Goal: Navigation & Orientation: Find specific page/section

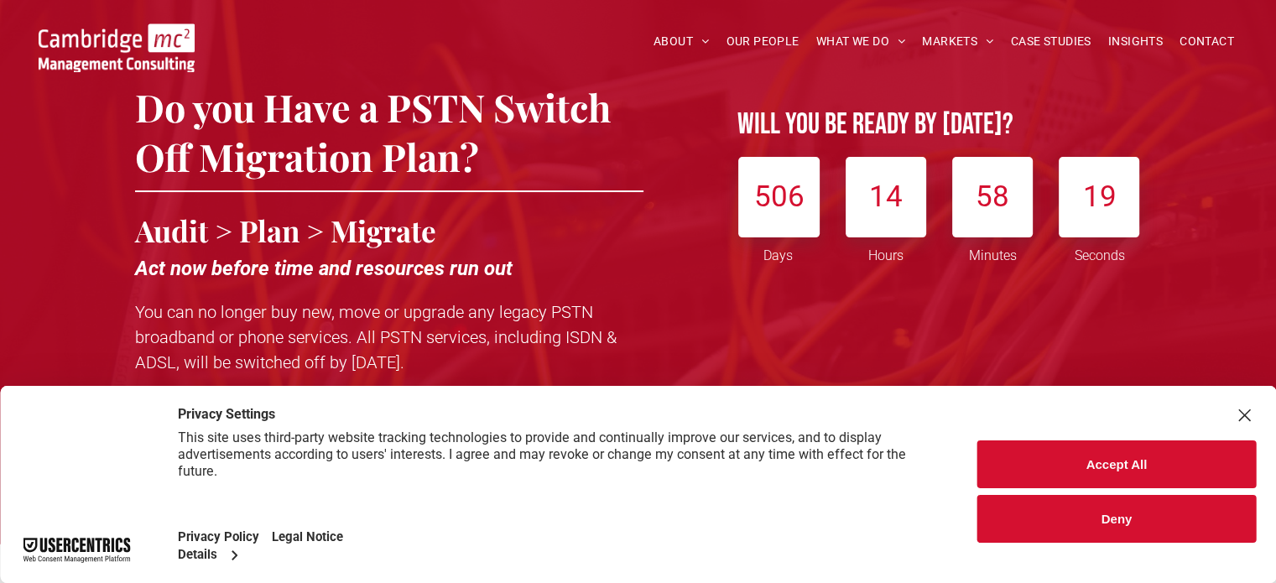
click at [1128, 458] on button "Accept All" at bounding box center [1116, 464] width 279 height 48
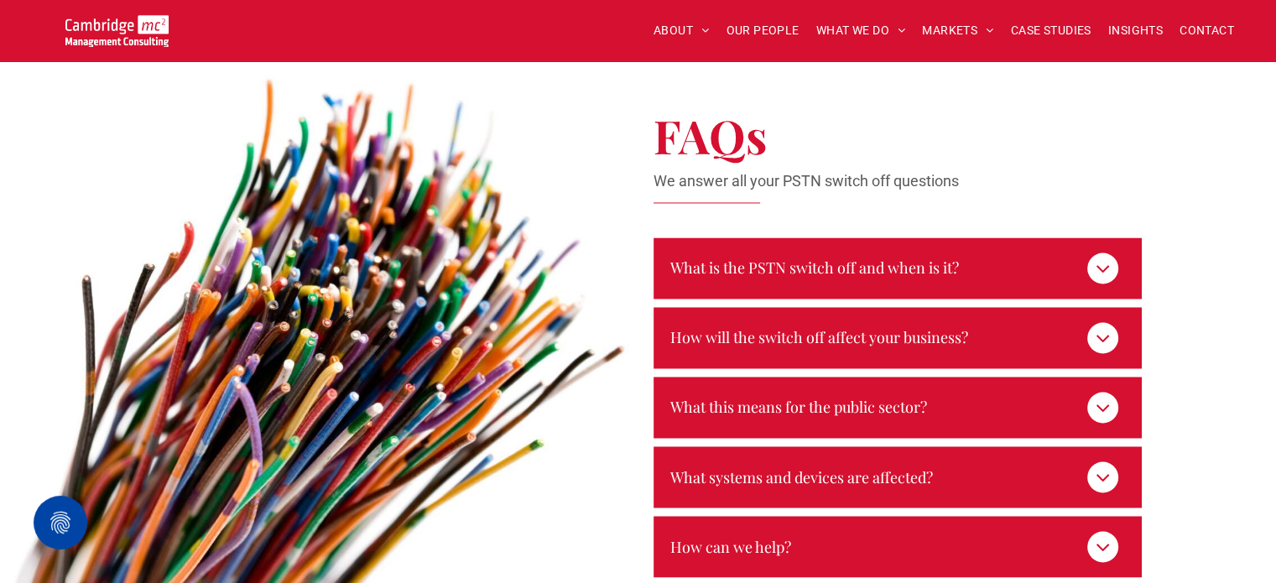
scroll to position [2768, 0]
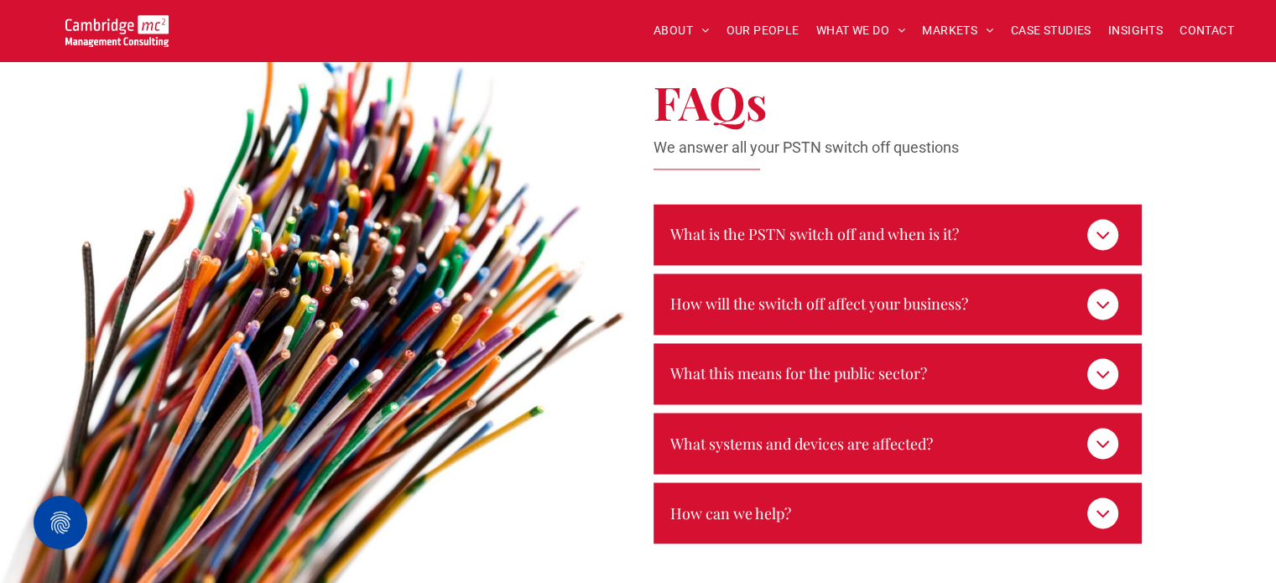
click at [1101, 232] on icon at bounding box center [1102, 236] width 13 height 8
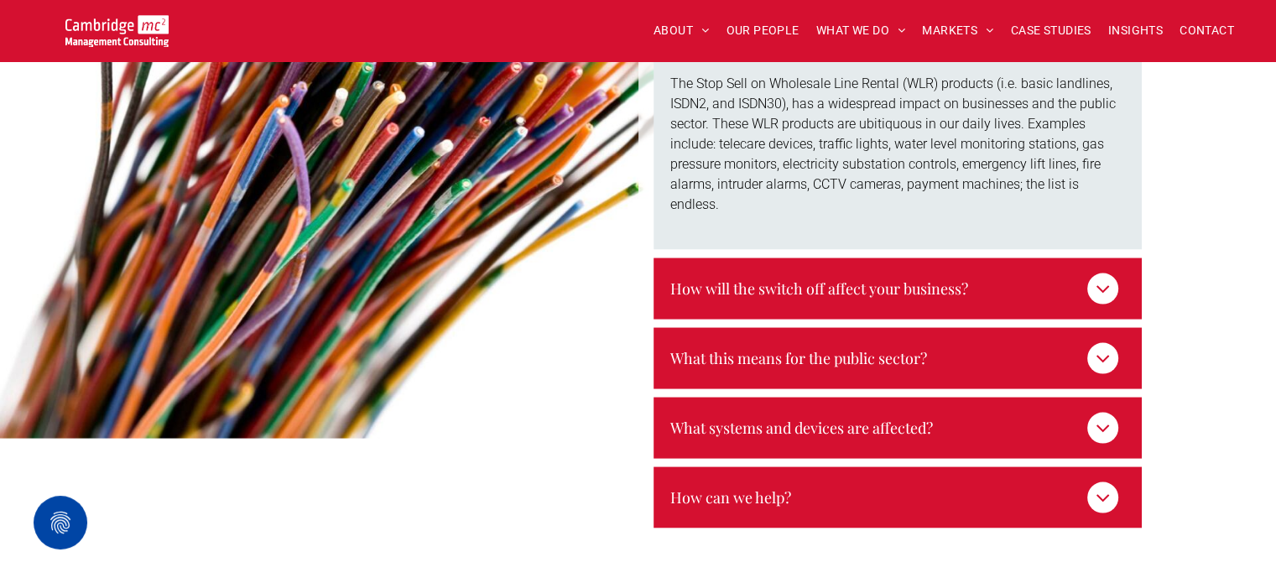
scroll to position [3272, 0]
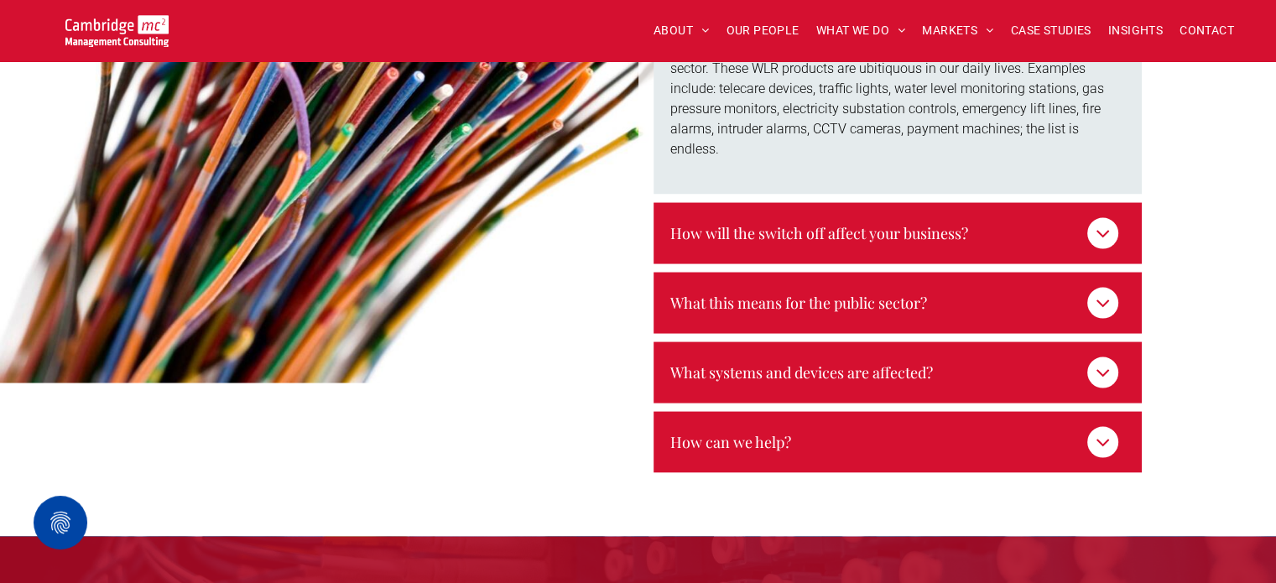
click at [1094, 222] on icon at bounding box center [1102, 233] width 23 height 23
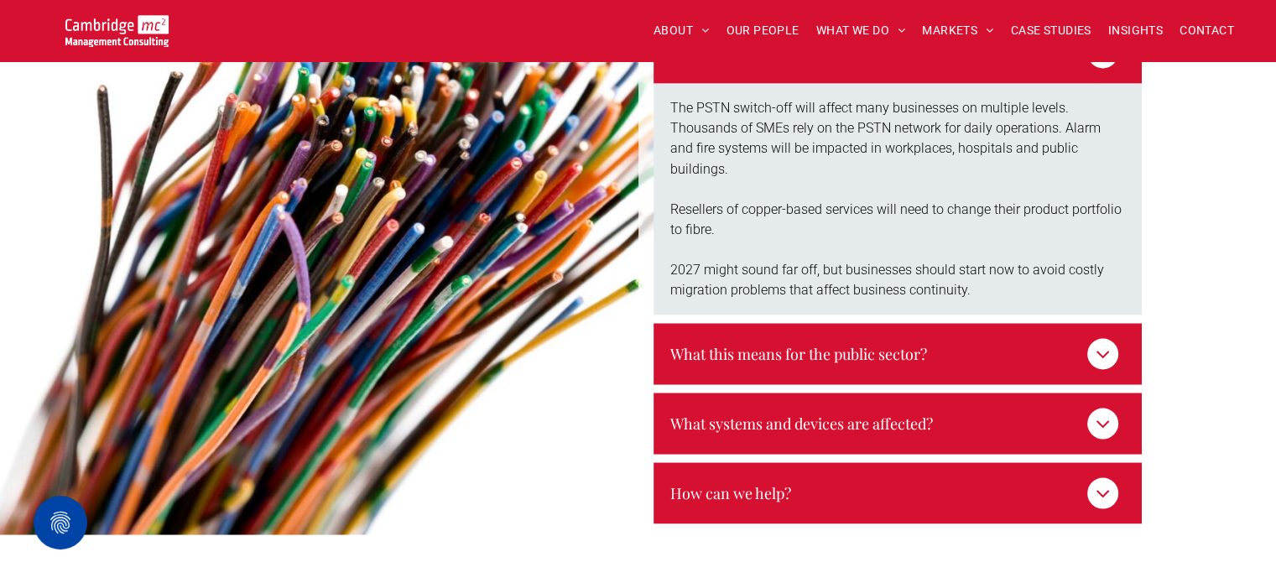
scroll to position [2852, 0]
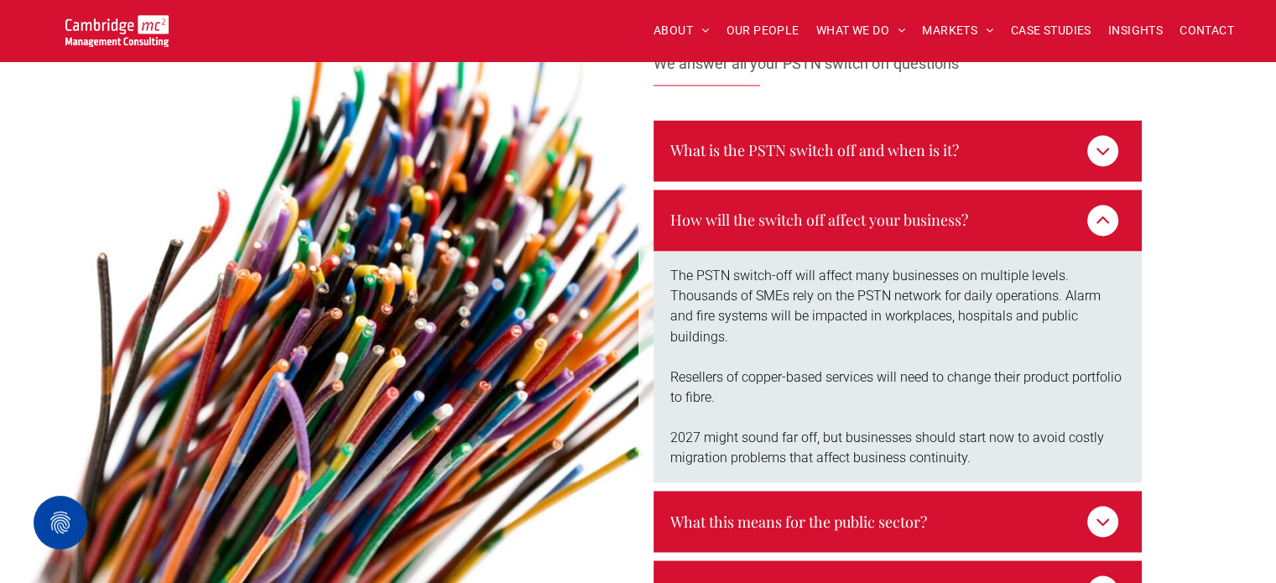
click at [1105, 510] on icon at bounding box center [1102, 521] width 23 height 23
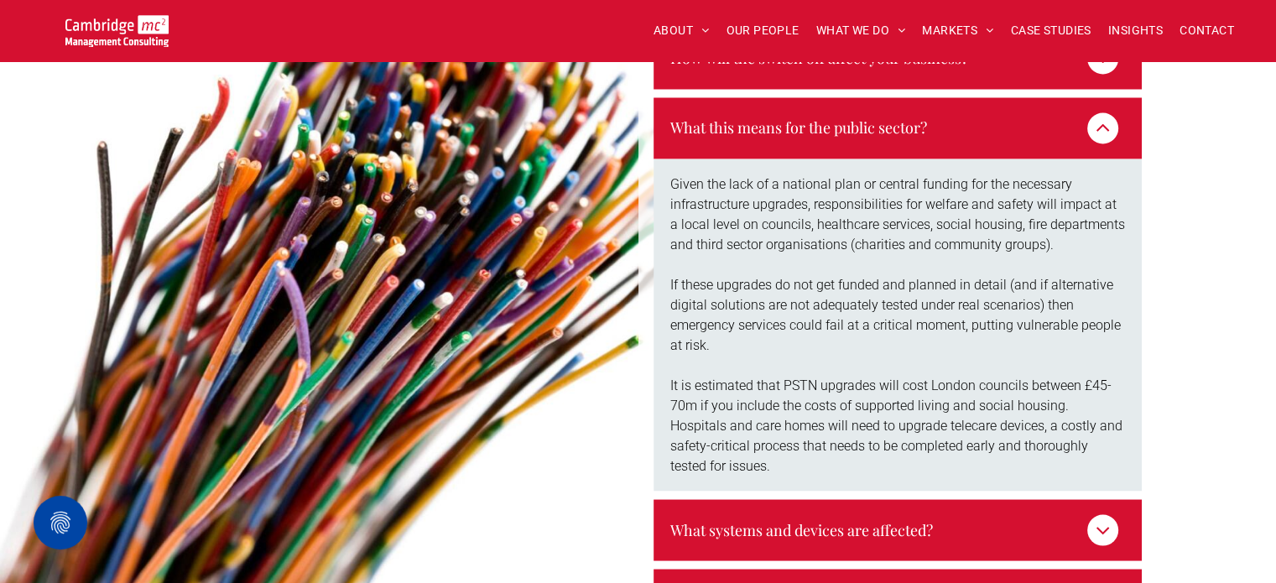
scroll to position [3020, 0]
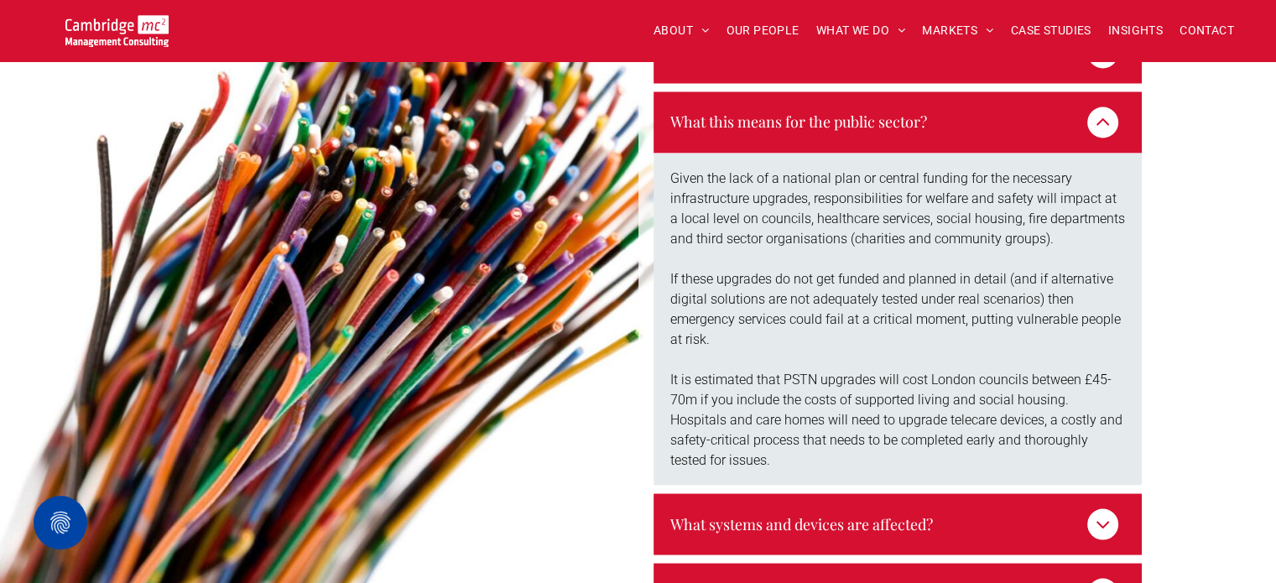
click at [1106, 513] on icon at bounding box center [1102, 524] width 23 height 23
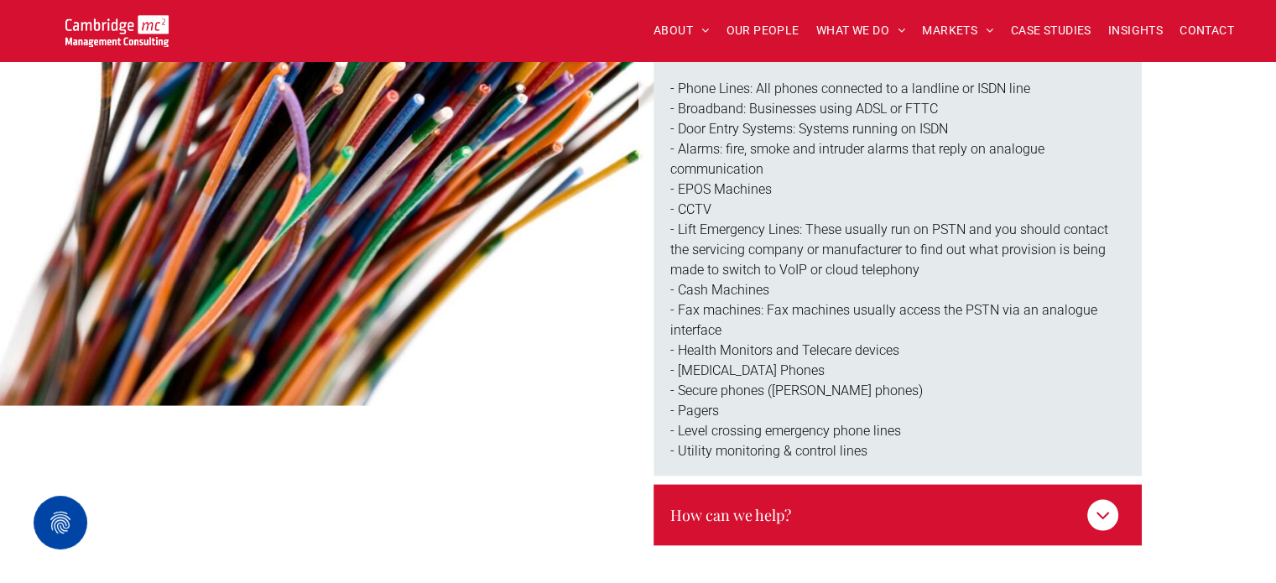
scroll to position [3356, 0]
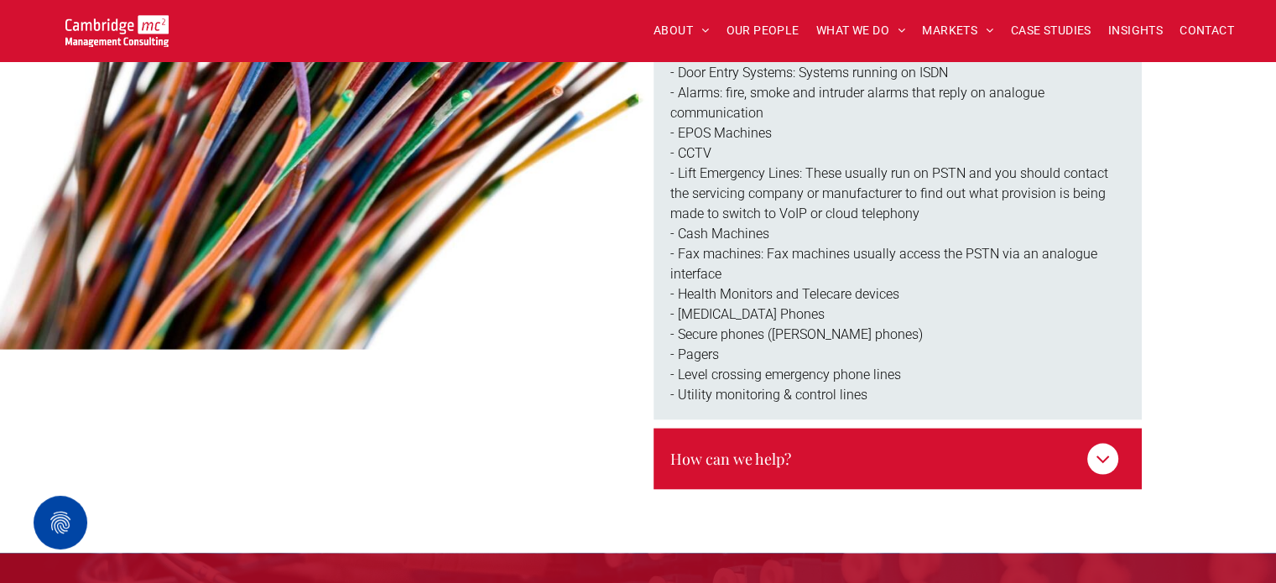
click at [1104, 456] on icon at bounding box center [1102, 460] width 13 height 8
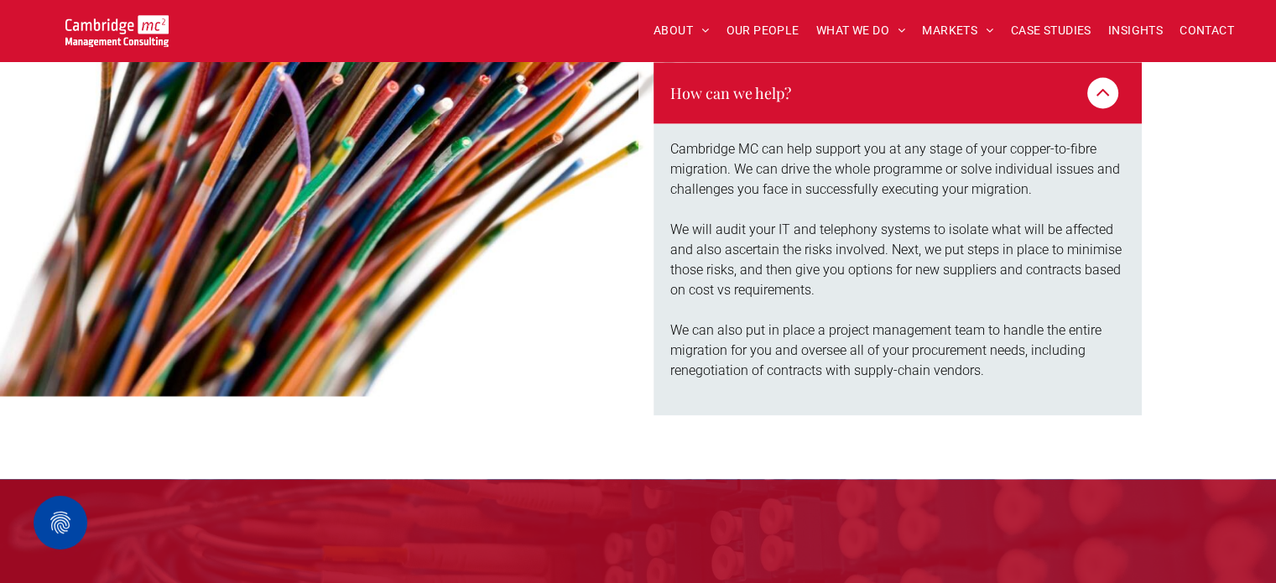
scroll to position [3104, 0]
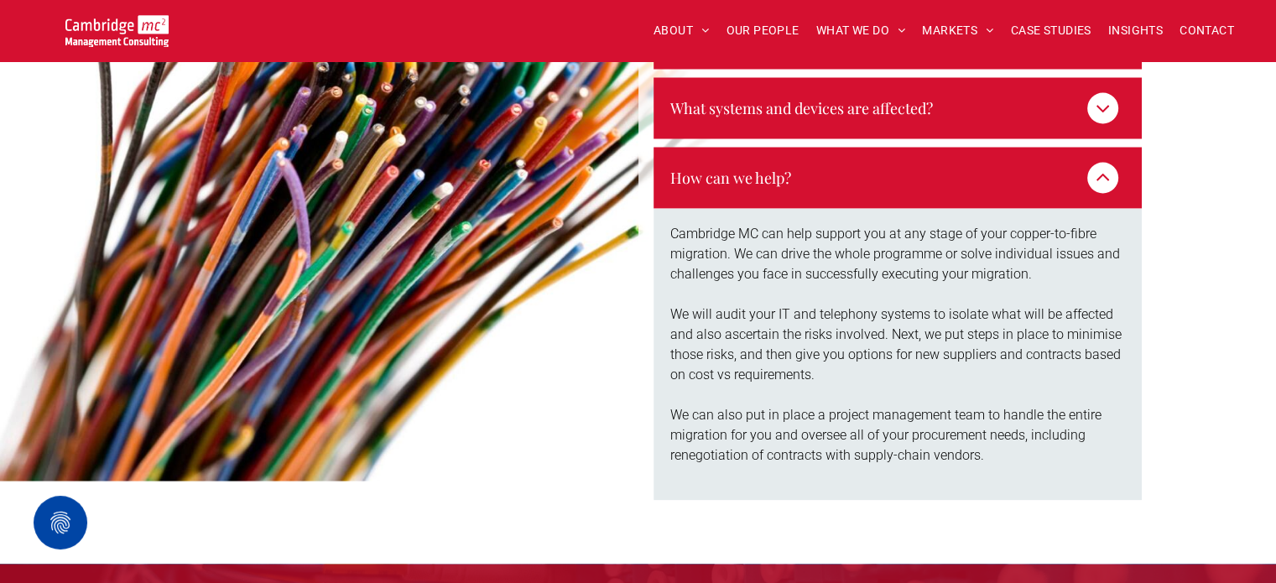
click at [1111, 166] on icon at bounding box center [1102, 177] width 23 height 23
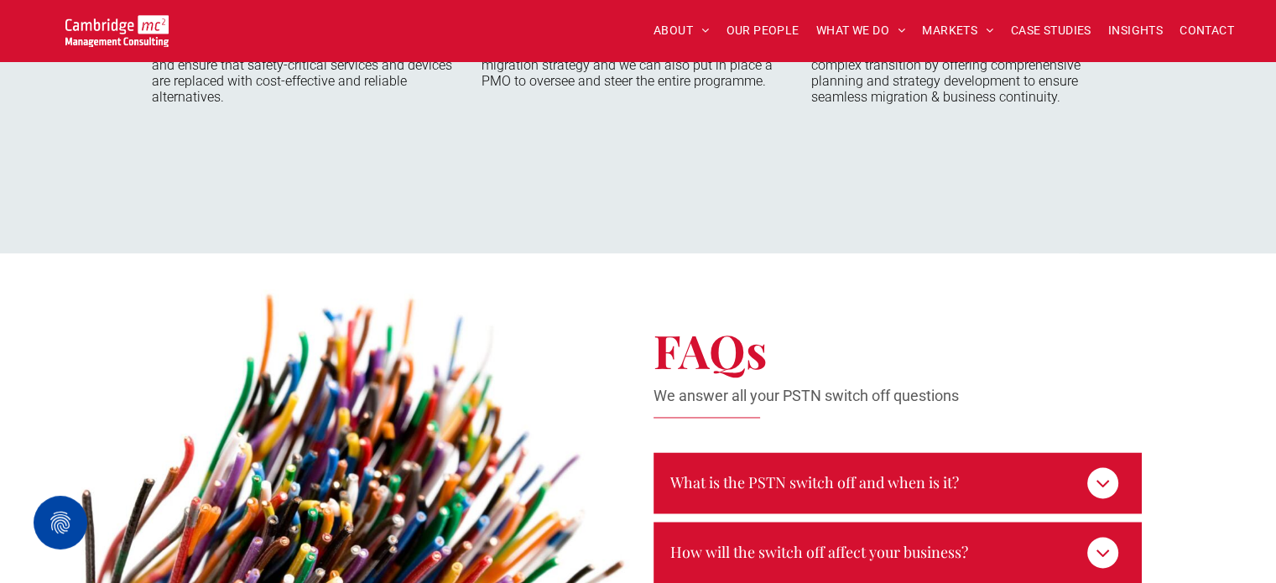
scroll to position [2517, 0]
